Goal: Task Accomplishment & Management: Use online tool/utility

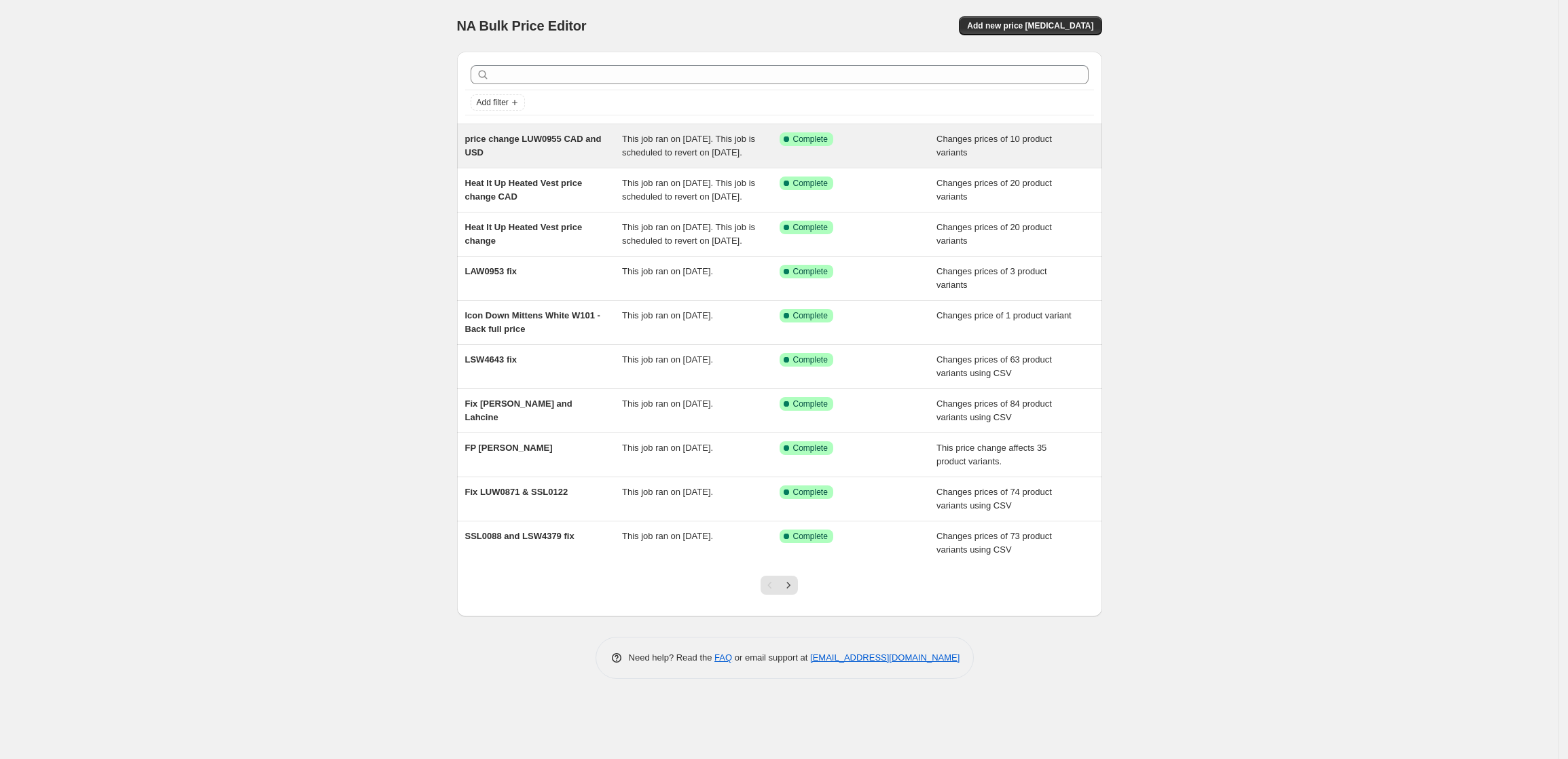
click at [544, 135] on span "price change LUW0955 CAD and USD" at bounding box center [533, 145] width 137 height 24
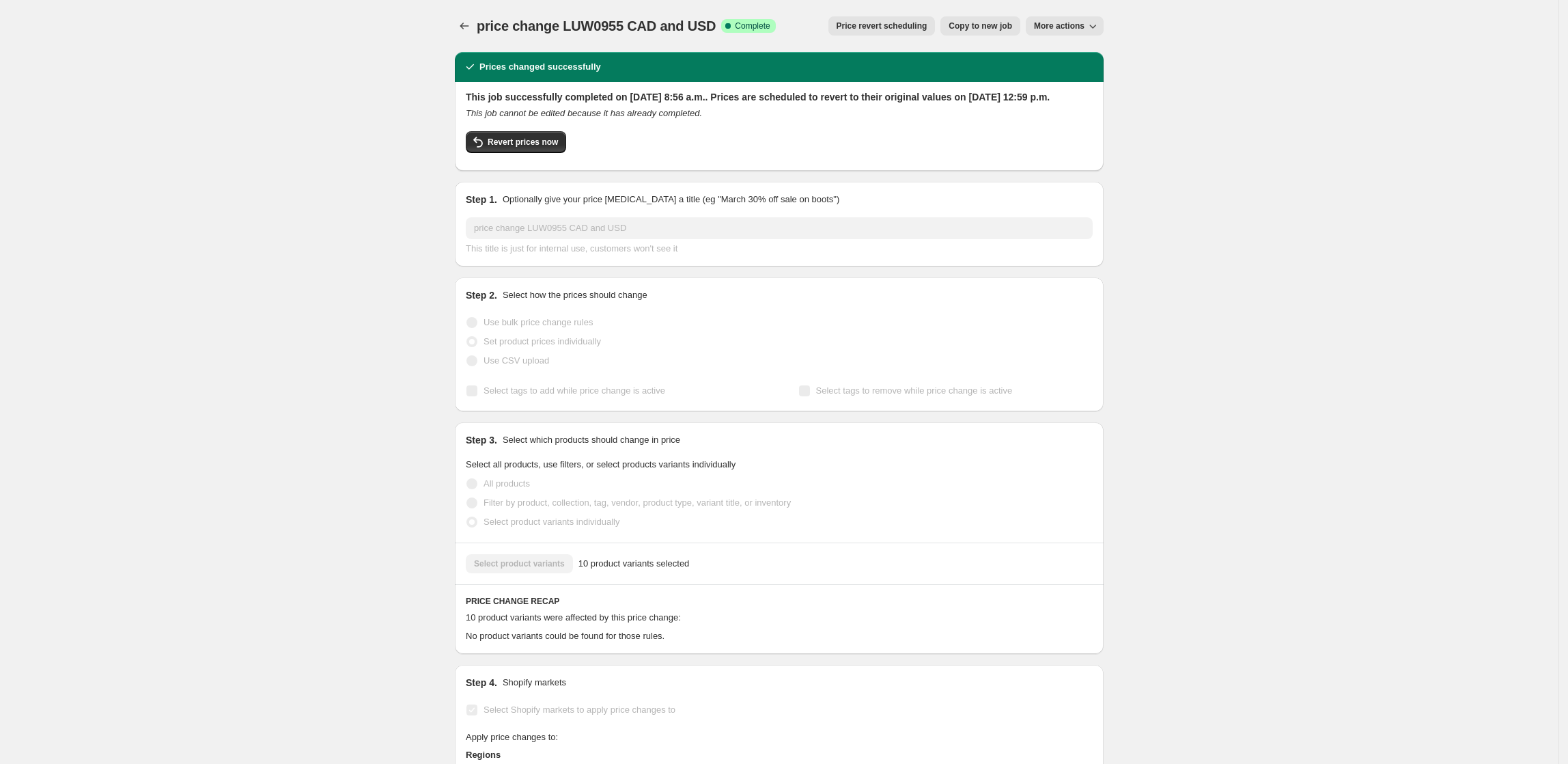
click at [1251, 182] on div "price change LUW0955 CAD and USD. This page is ready price change LUW0955 CAD a…" at bounding box center [779, 647] width 1558 height 1295
click at [1076, 24] on span "More actions" at bounding box center [1059, 25] width 50 height 11
click at [1088, 53] on span "Export Recap CSV" at bounding box center [1077, 54] width 75 height 11
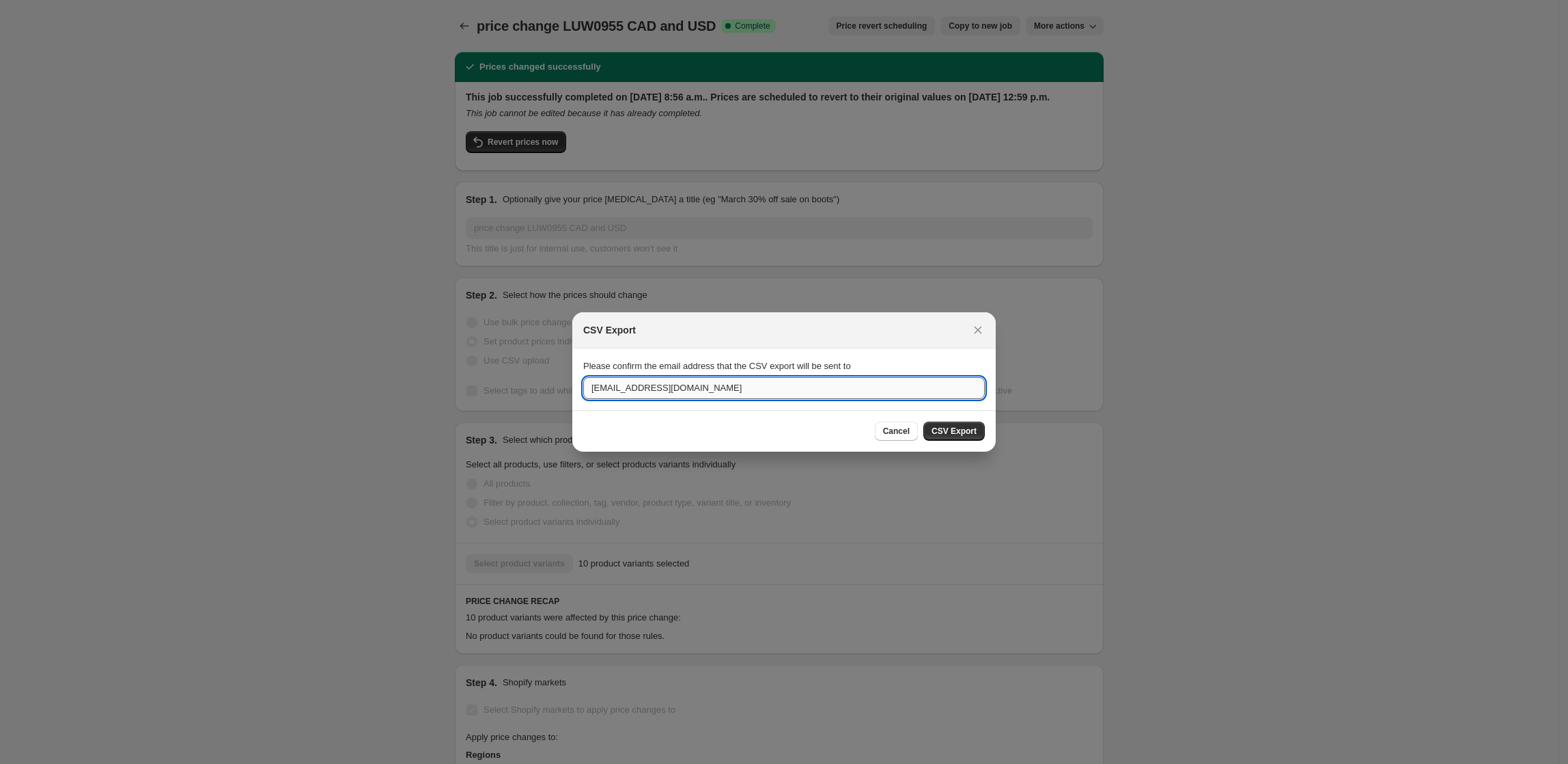
click at [598, 391] on input "[EMAIL_ADDRESS][DOMAIN_NAME]" at bounding box center [784, 388] width 402 height 22
click at [1125, 259] on div at bounding box center [784, 382] width 1568 height 764
